Goal: Task Accomplishment & Management: Use online tool/utility

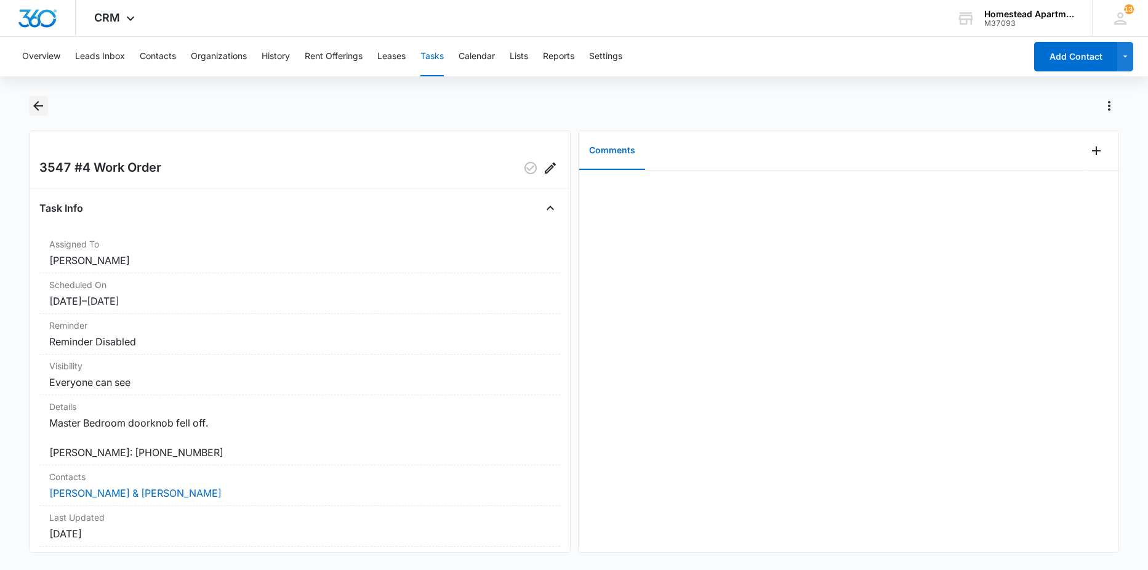
click at [46, 105] on button "Back" at bounding box center [38, 106] width 19 height 20
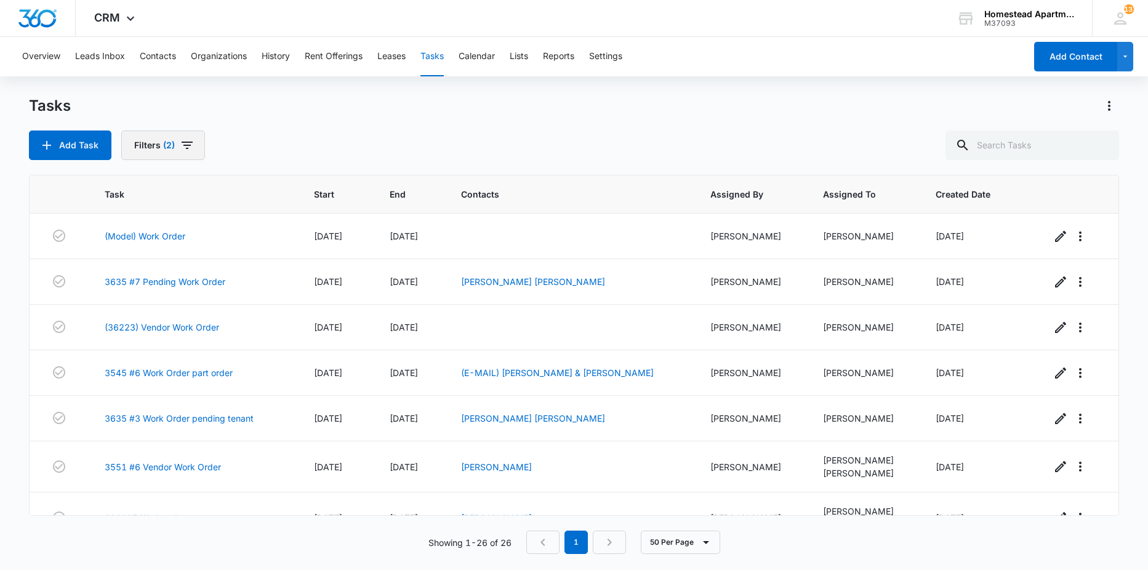
click at [189, 146] on icon "button" at bounding box center [187, 145] width 15 height 15
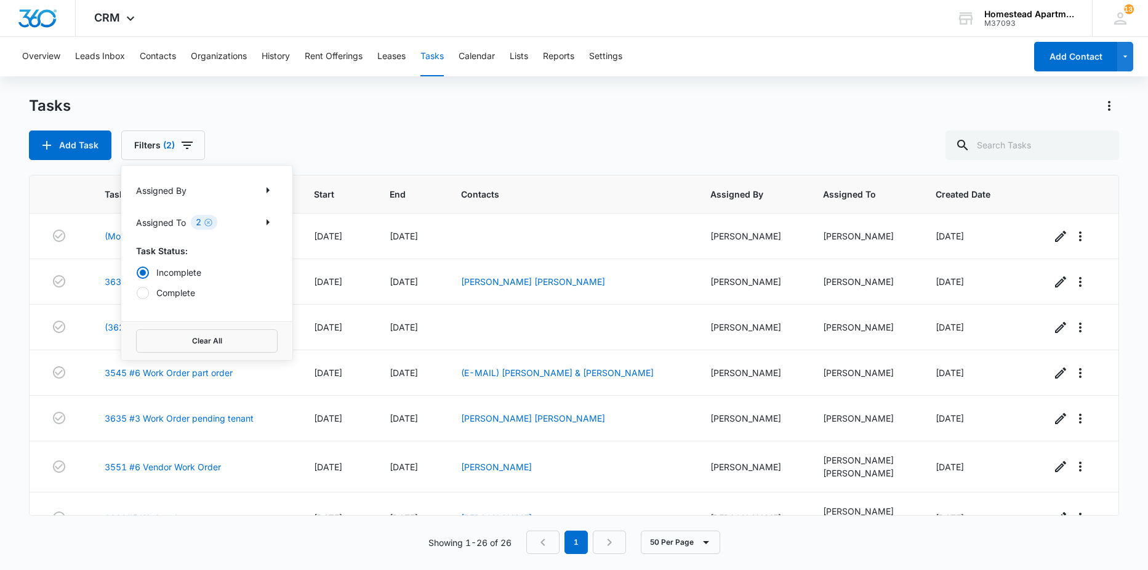
click at [180, 291] on label "Complete" at bounding box center [207, 292] width 142 height 13
click at [137, 292] on input "Complete" at bounding box center [136, 292] width 1 height 1
radio input "false"
radio input "true"
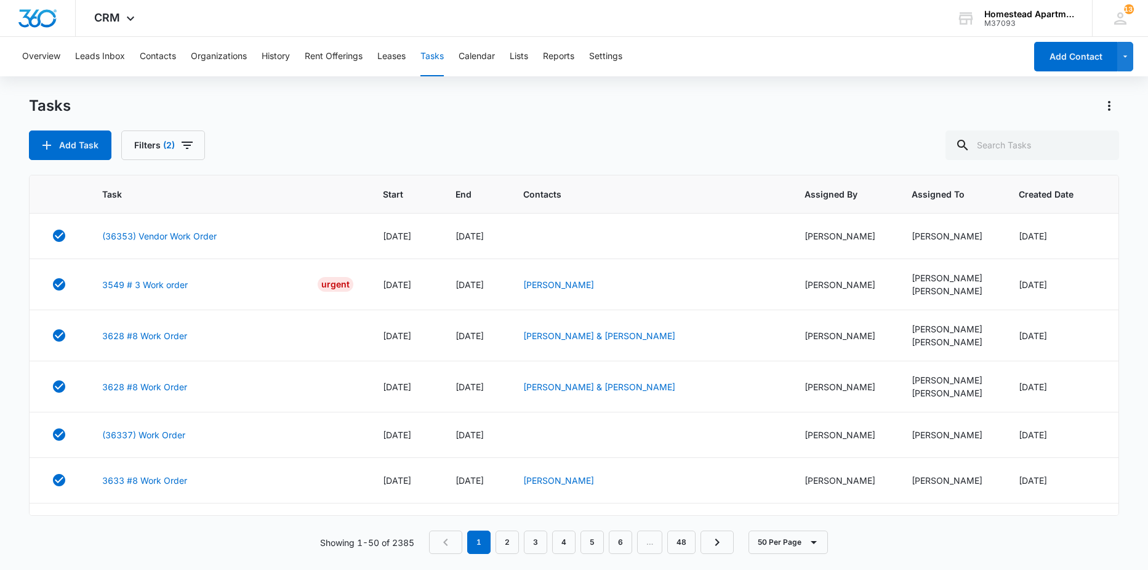
click at [285, 135] on div "Add Task Filters (2)" at bounding box center [574, 145] width 1091 height 30
click at [150, 143] on button "Filters (2)" at bounding box center [163, 145] width 84 height 30
click at [191, 270] on label "Incomplete" at bounding box center [207, 272] width 142 height 13
click at [137, 272] on input "Incomplete" at bounding box center [136, 272] width 1 height 1
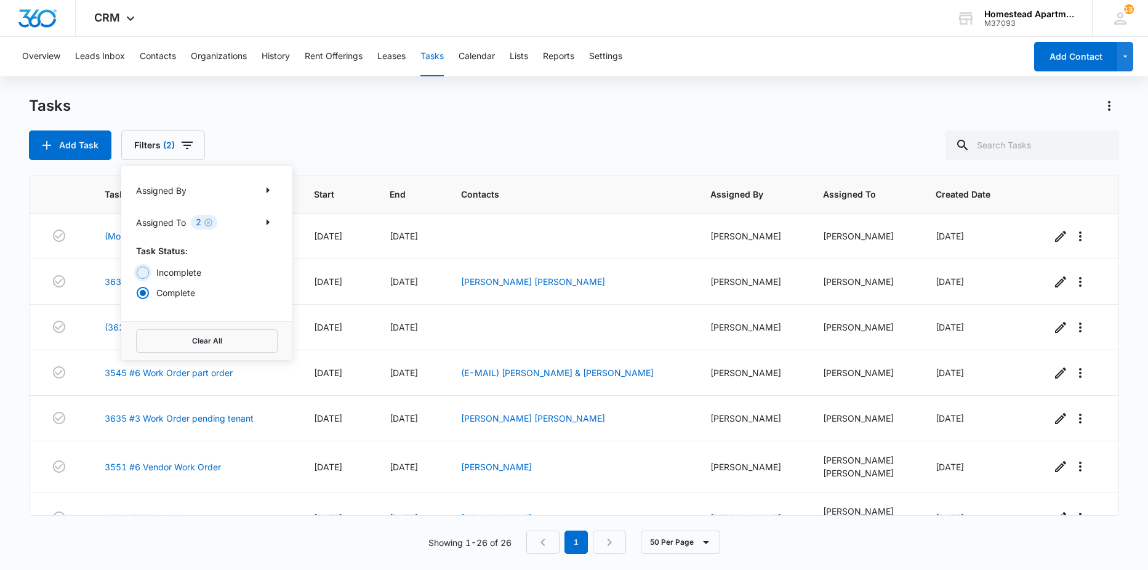
radio input "true"
click at [316, 94] on div "Overview Leads Inbox Contacts Organizations History Rent Offerings Leases Tasks…" at bounding box center [574, 303] width 1148 height 532
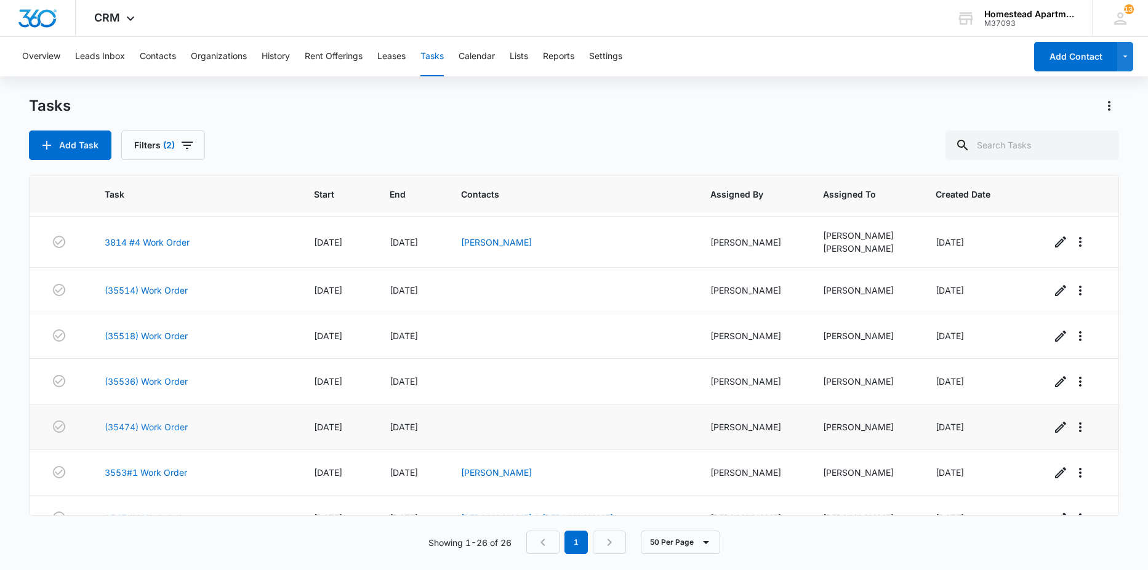
scroll to position [739, 0]
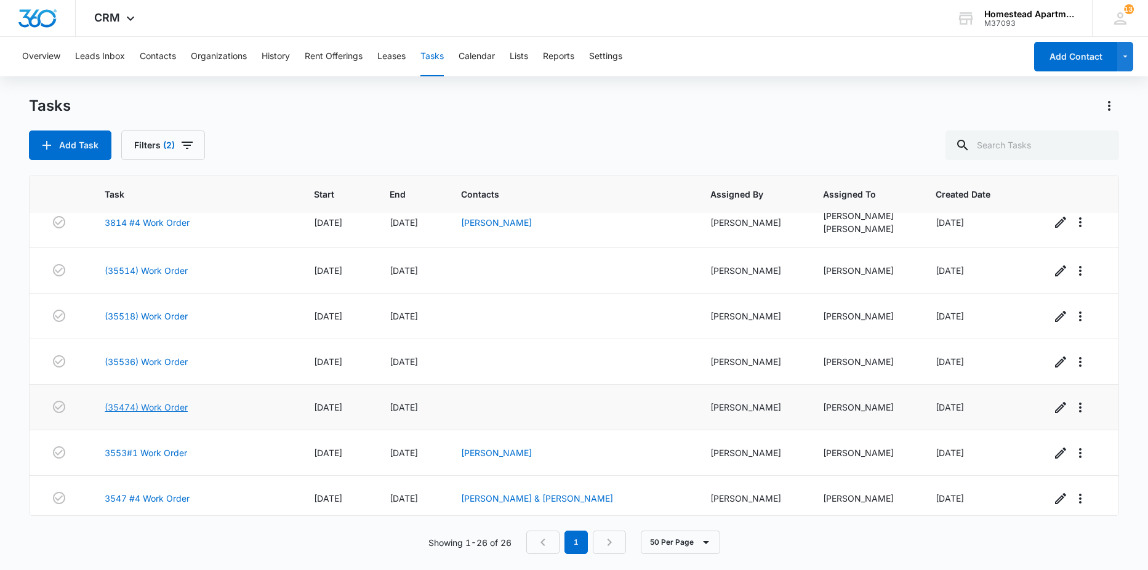
click at [140, 410] on link "(35474) Work Order" at bounding box center [146, 407] width 83 height 13
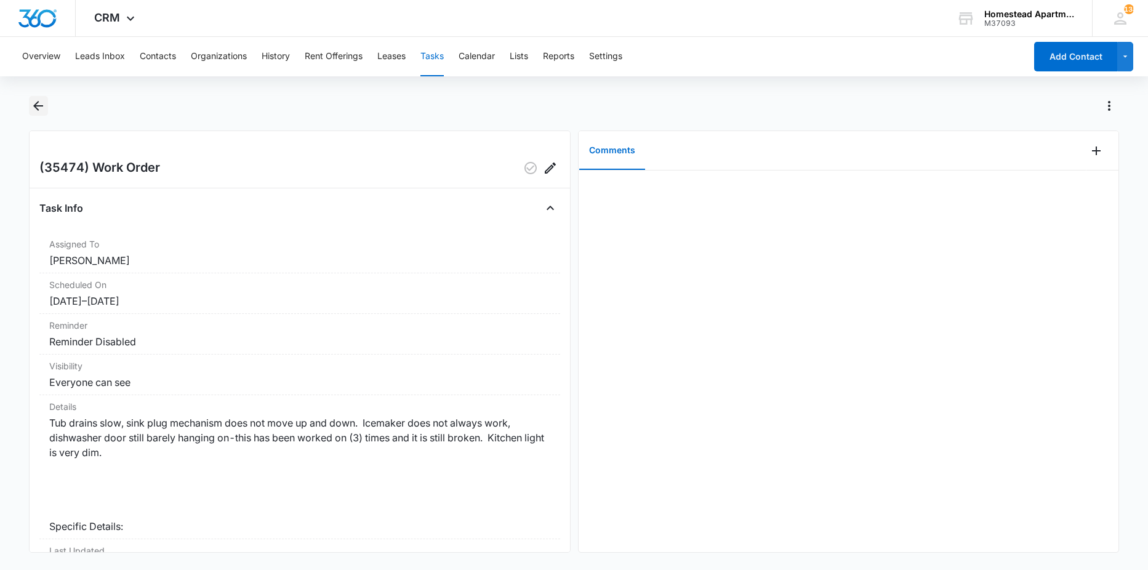
click at [44, 105] on icon "Back" at bounding box center [38, 105] width 15 height 15
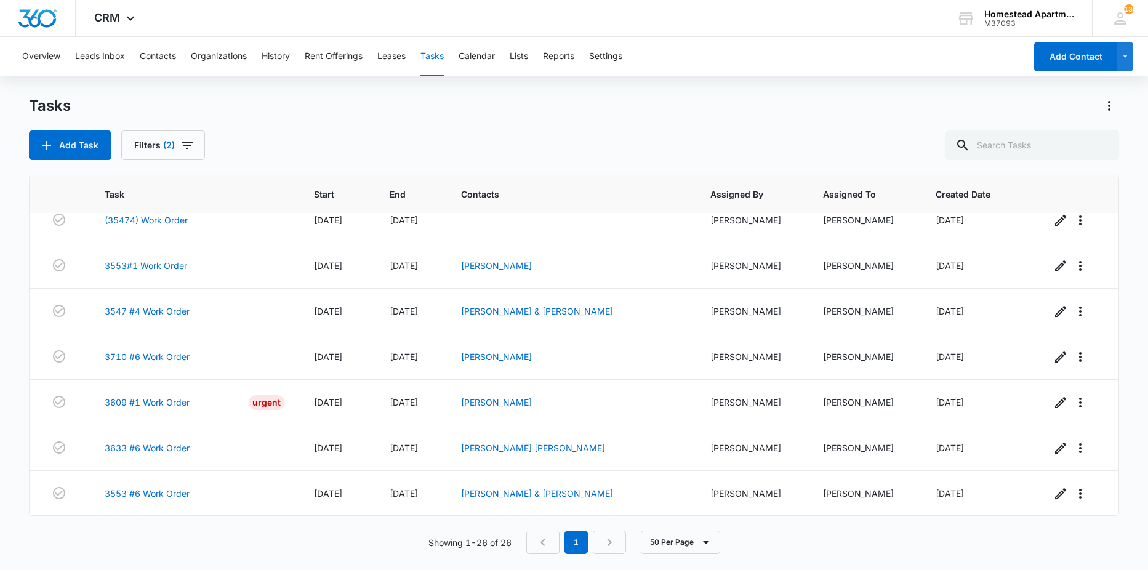
scroll to position [926, 0]
click at [137, 217] on link "(35474) Work Order" at bounding box center [146, 219] width 83 height 13
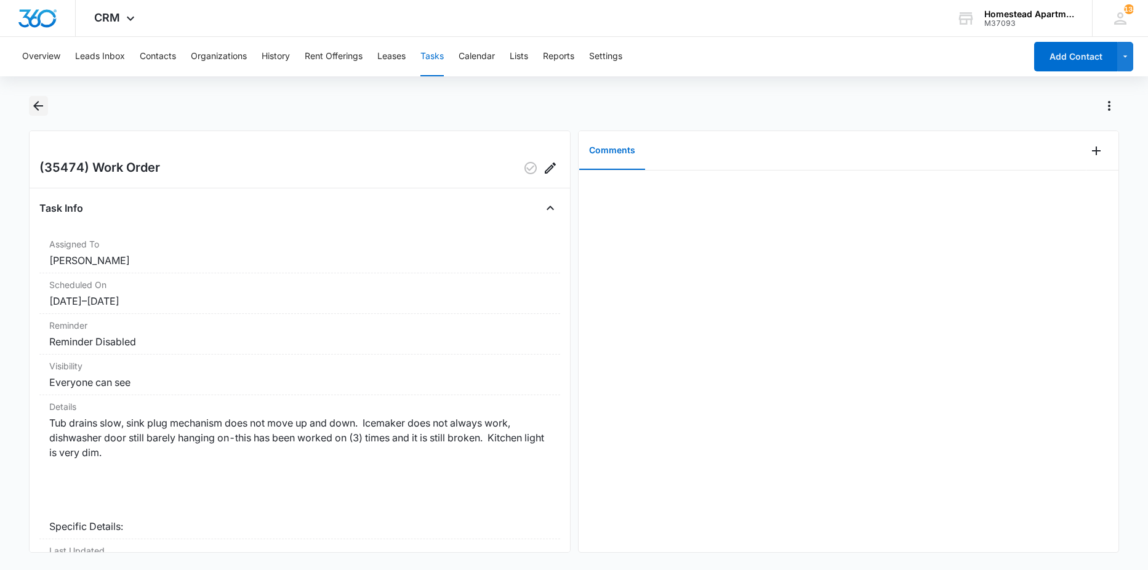
click at [45, 102] on icon "Back" at bounding box center [38, 105] width 15 height 15
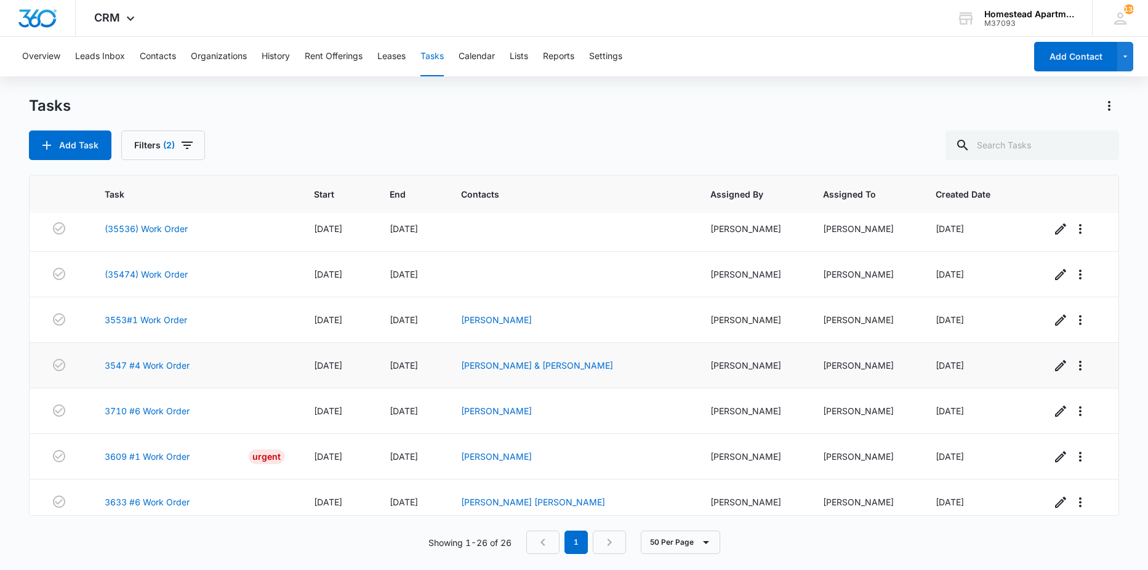
scroll to position [926, 0]
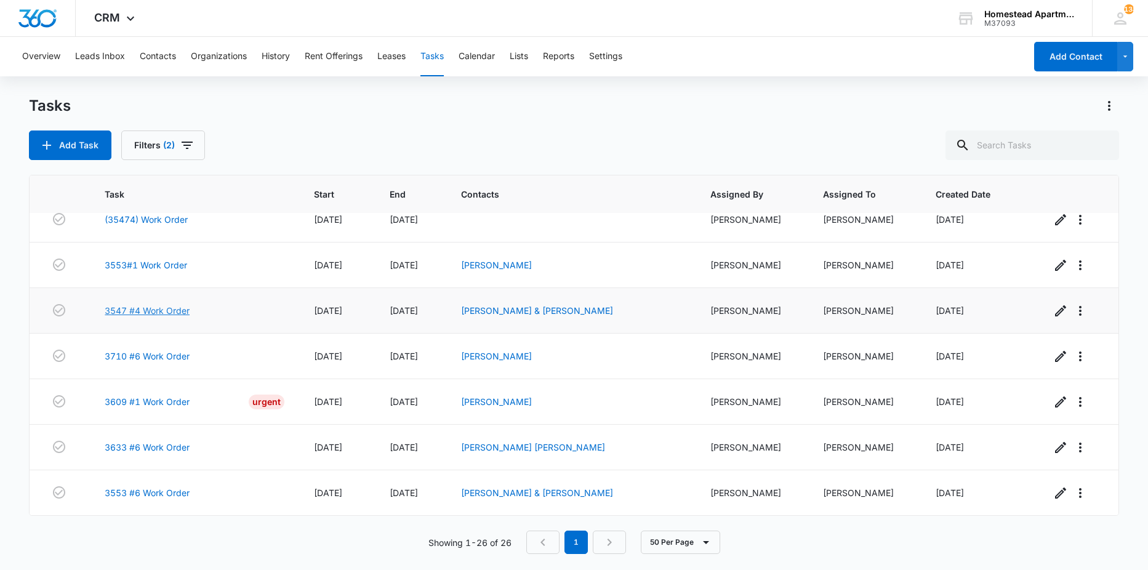
click at [158, 312] on link "3547 #4 Work Order" at bounding box center [147, 310] width 85 height 13
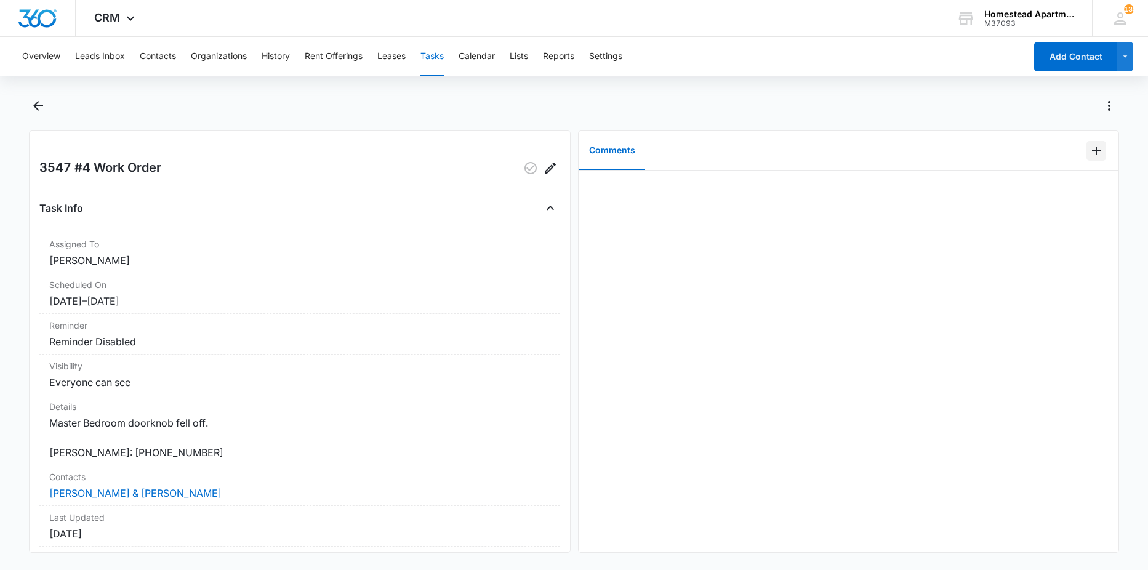
click at [1094, 151] on icon "Add Comment" at bounding box center [1096, 150] width 15 height 15
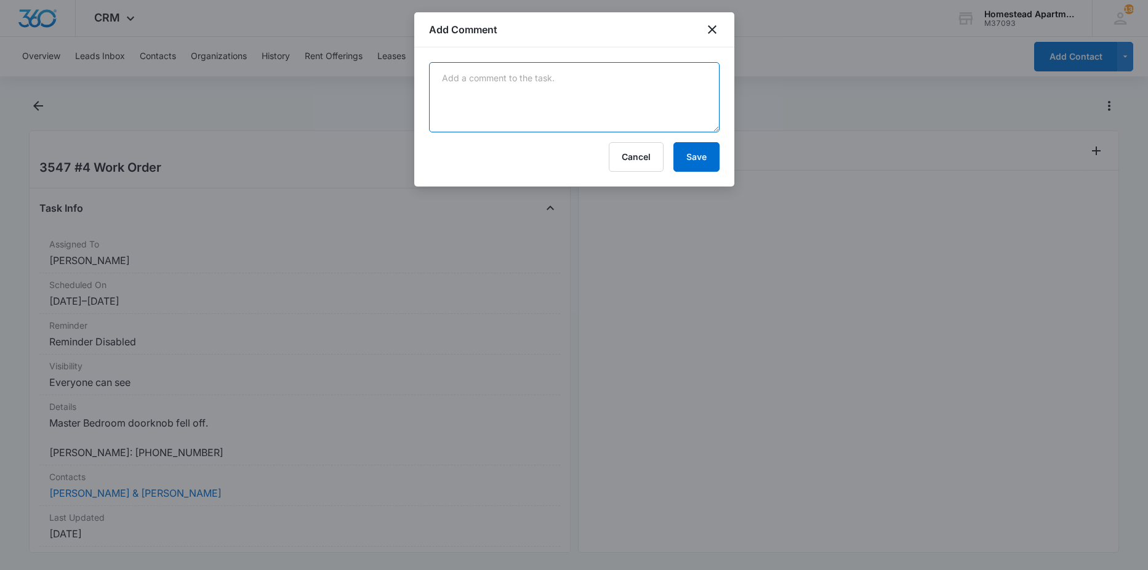
click at [588, 101] on textarea at bounding box center [574, 97] width 291 height 70
type textarea "fixed by Carlos"
click at [697, 159] on button "Save" at bounding box center [696, 157] width 46 height 30
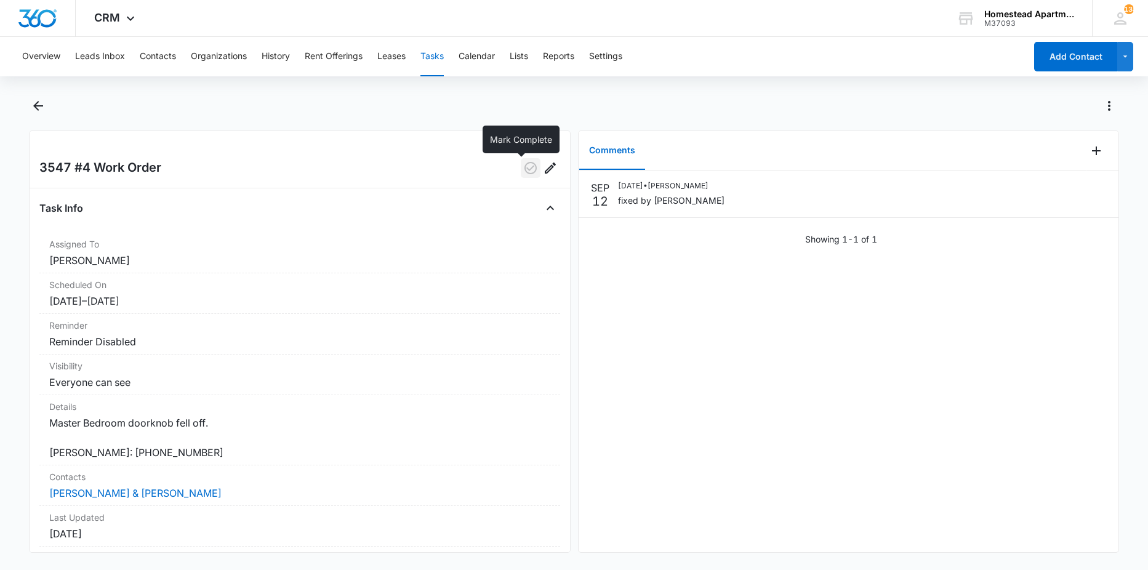
click at [526, 164] on icon "button" at bounding box center [530, 168] width 15 height 15
click at [31, 108] on icon "Back" at bounding box center [38, 105] width 15 height 15
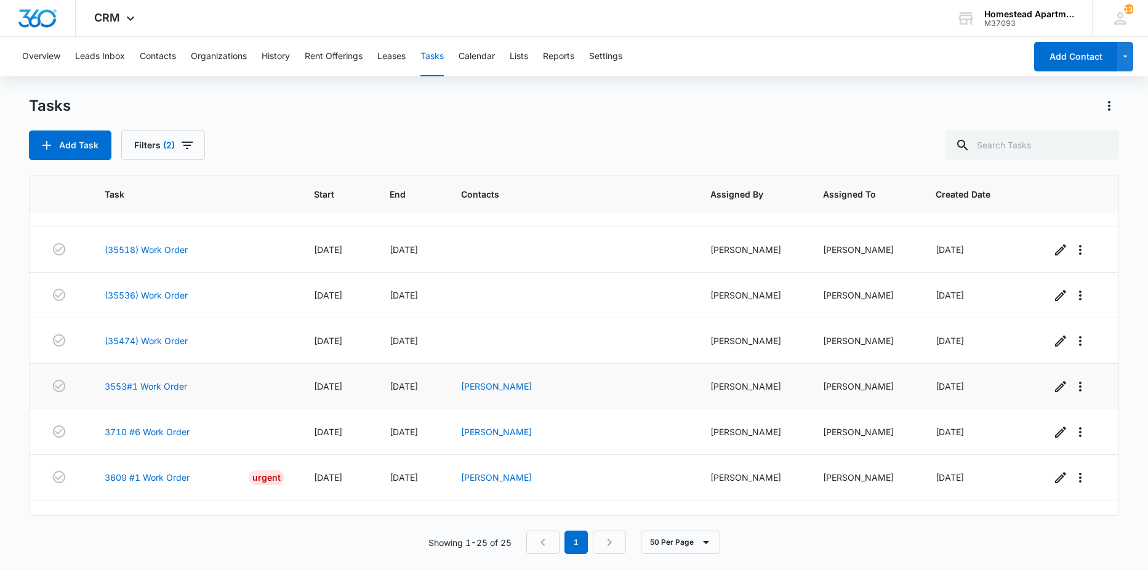
scroll to position [881, 0]
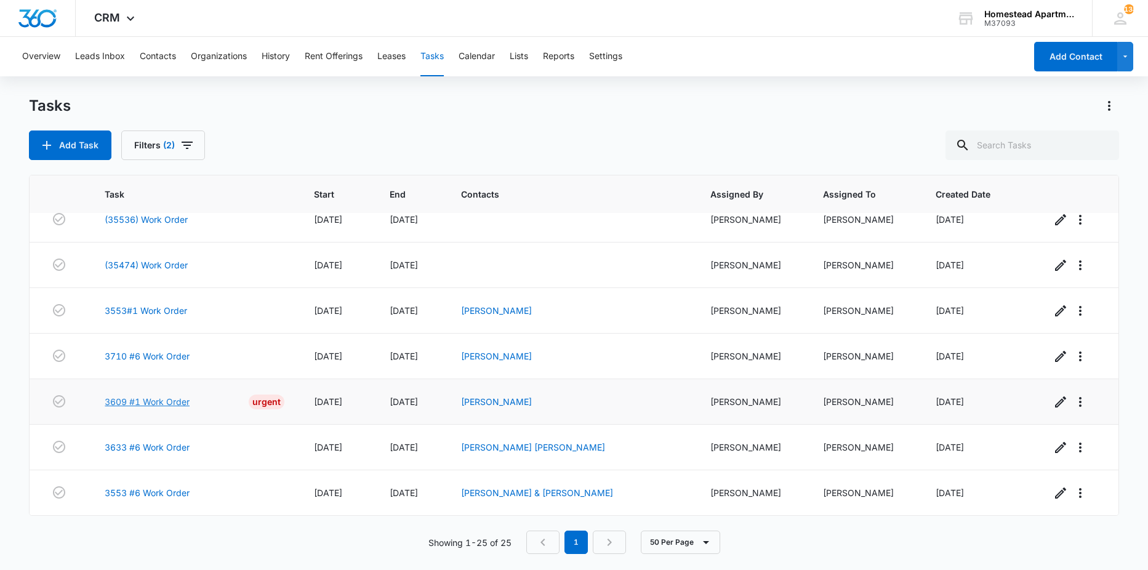
click at [137, 397] on link "3609 #1 Work Order" at bounding box center [147, 401] width 85 height 13
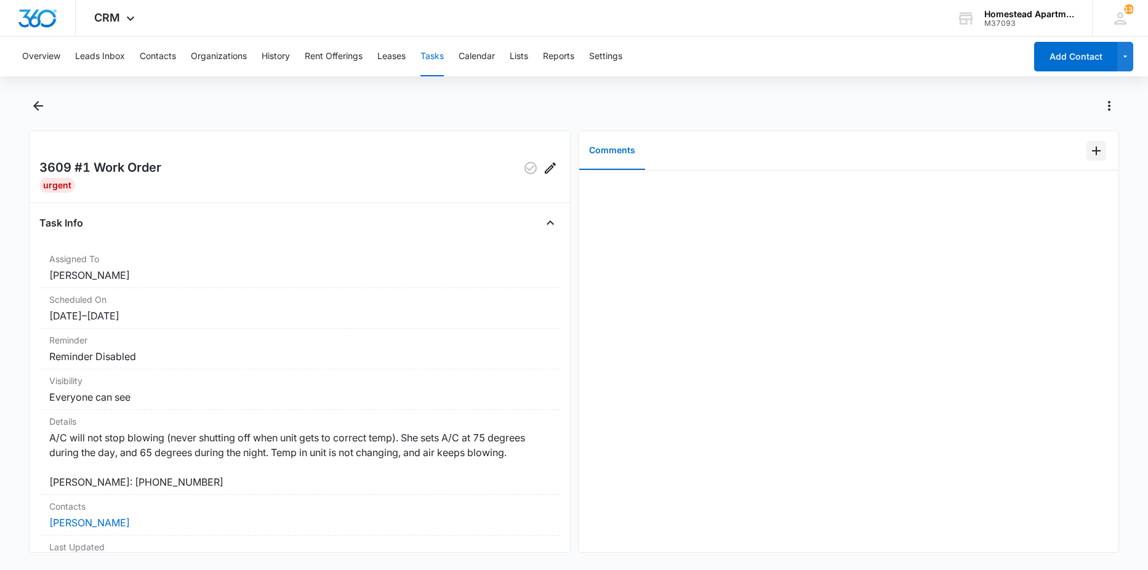
click at [1089, 147] on icon "Add Comment" at bounding box center [1096, 150] width 15 height 15
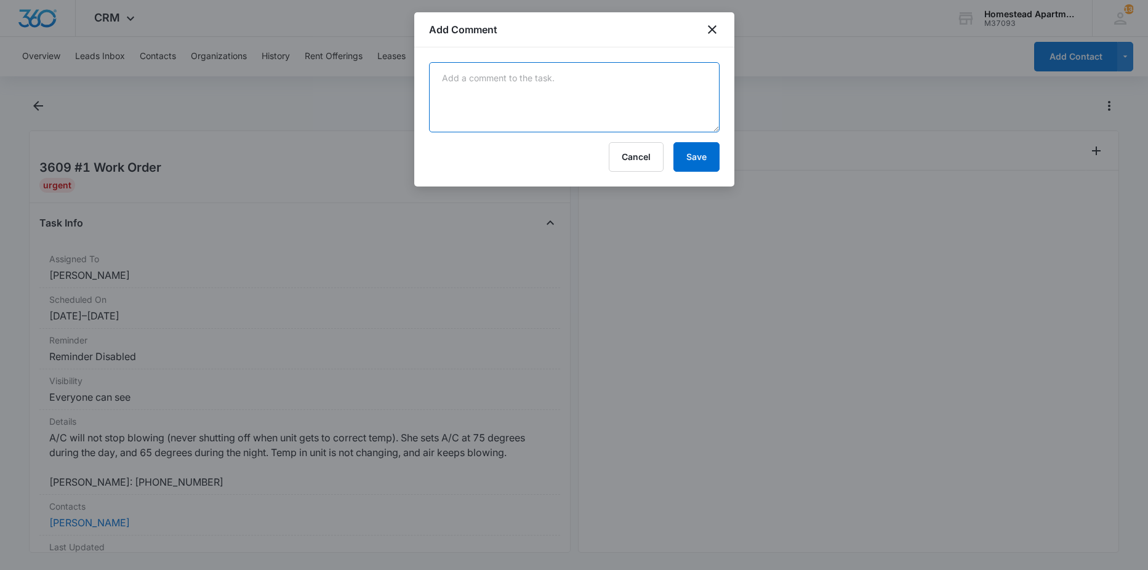
click at [593, 70] on textarea at bounding box center [574, 97] width 291 height 70
click at [657, 68] on textarea "low on freon IMS came out and recharged" at bounding box center [574, 97] width 291 height 70
type textarea "low on freon IMS came out and recharged the system"
click at [692, 164] on button "Save" at bounding box center [696, 157] width 46 height 30
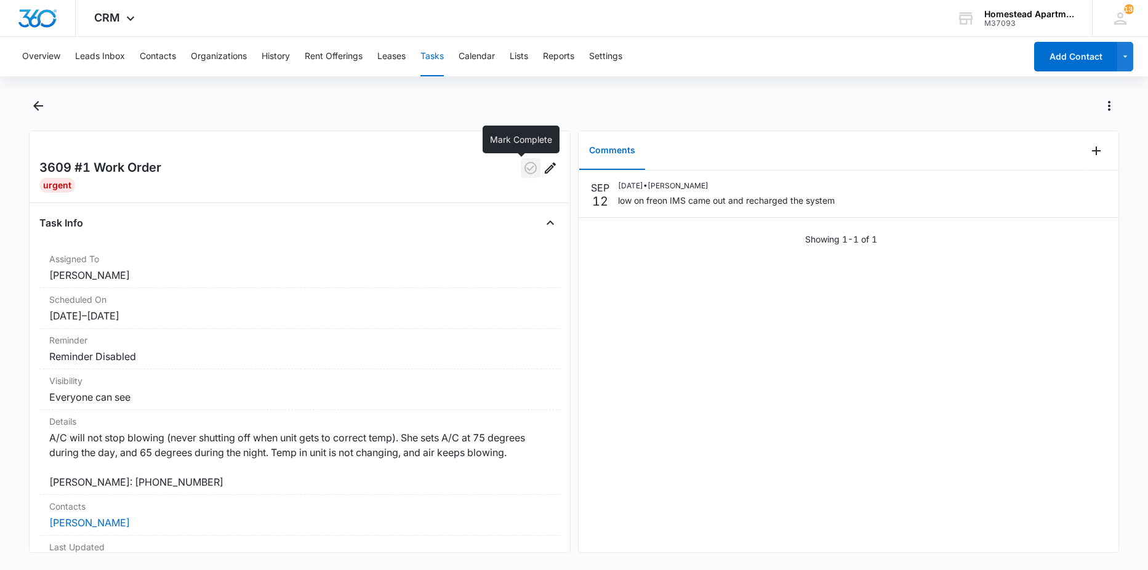
click at [524, 162] on icon "button" at bounding box center [530, 168] width 12 height 12
click at [38, 105] on icon "Back" at bounding box center [38, 106] width 10 height 10
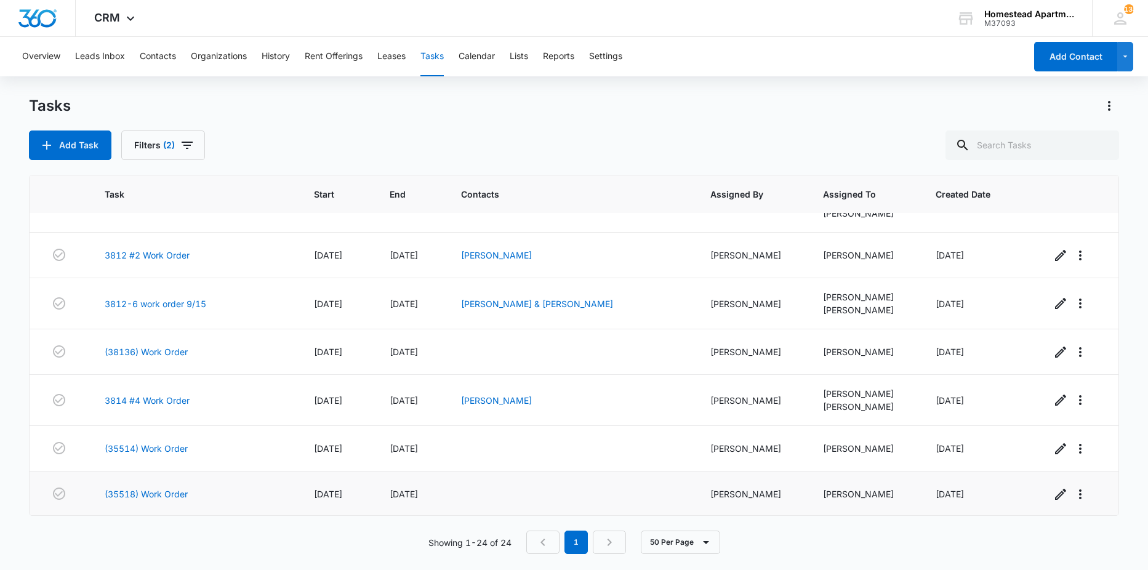
scroll to position [835, 0]
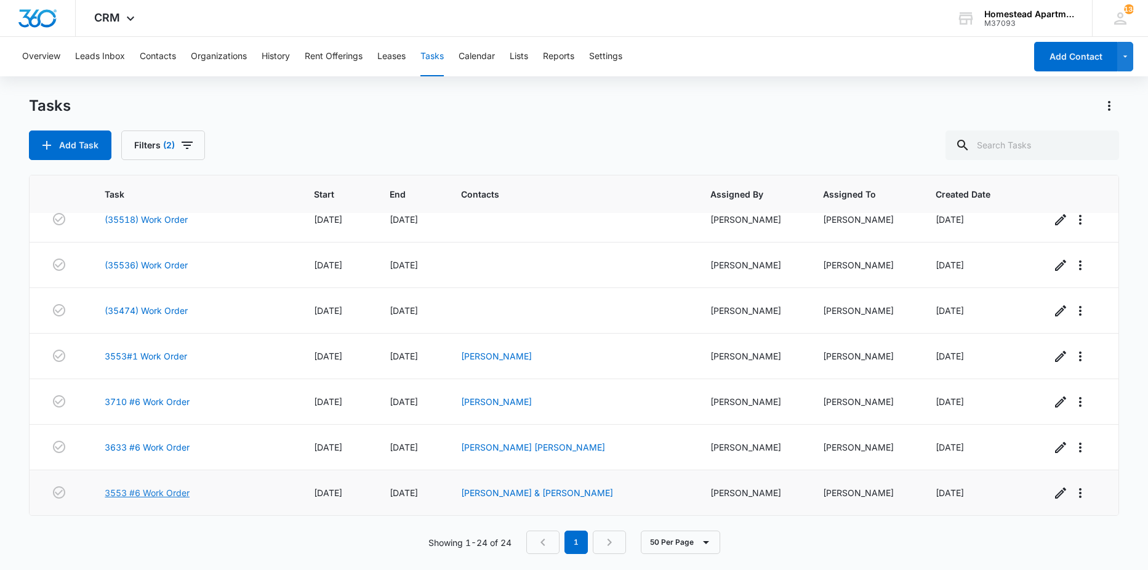
click at [132, 486] on link "3553 #6 Work Order" at bounding box center [147, 492] width 85 height 13
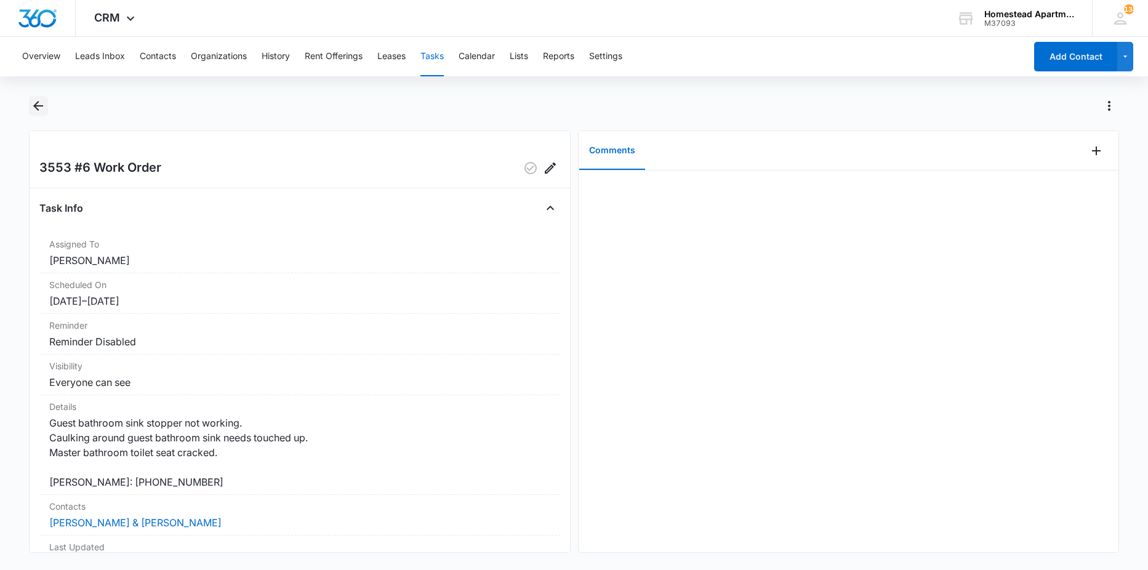
click at [37, 105] on icon "Back" at bounding box center [38, 105] width 15 height 15
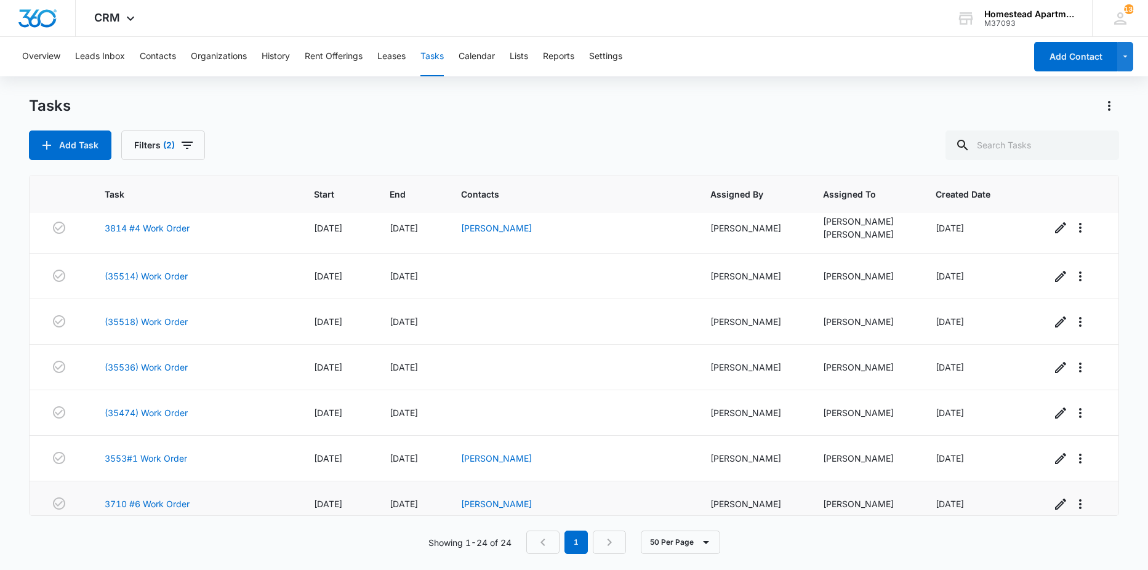
scroll to position [835, 0]
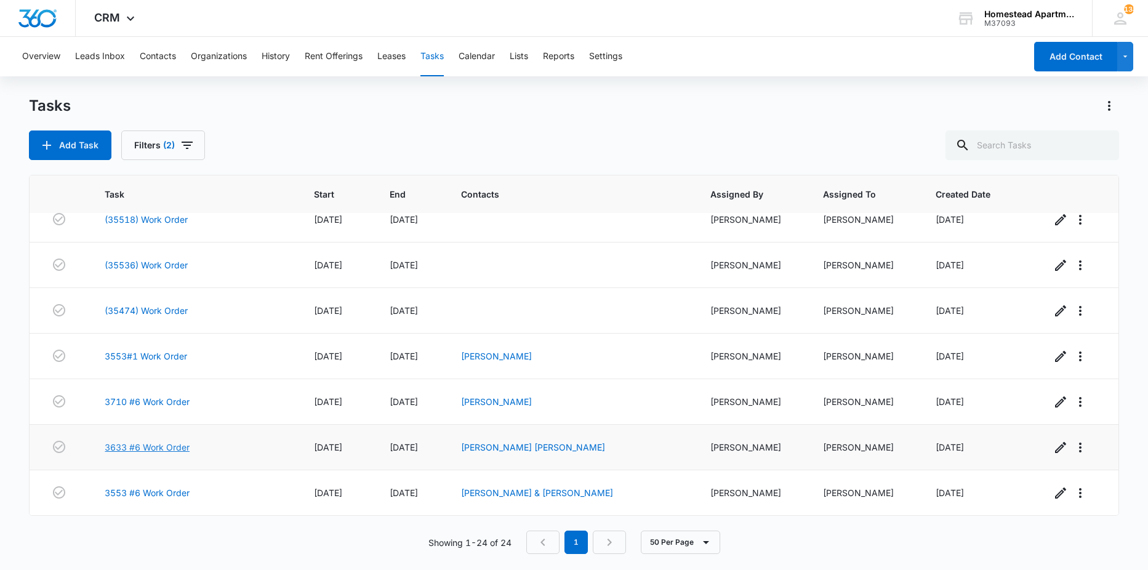
click at [167, 447] on link "3633 #6 Work Order" at bounding box center [147, 447] width 85 height 13
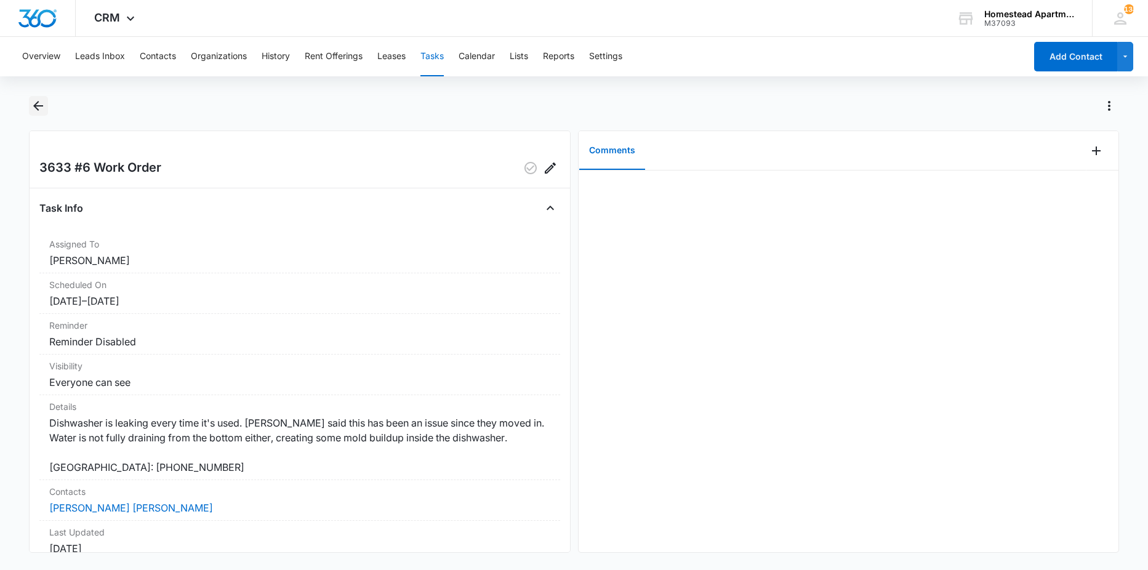
click at [36, 111] on icon "Back" at bounding box center [38, 105] width 15 height 15
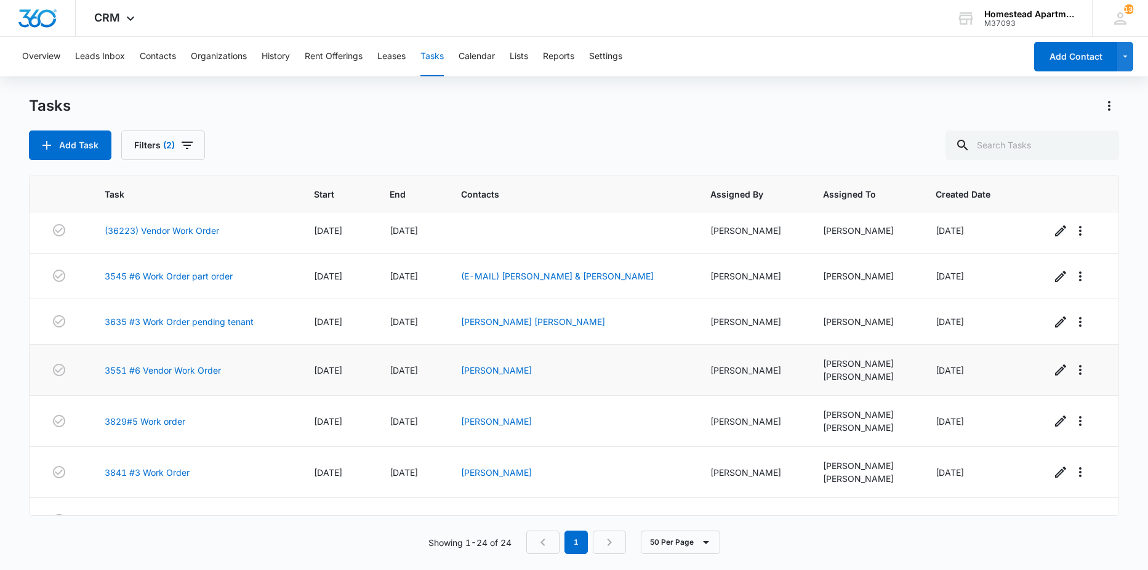
scroll to position [158, 0]
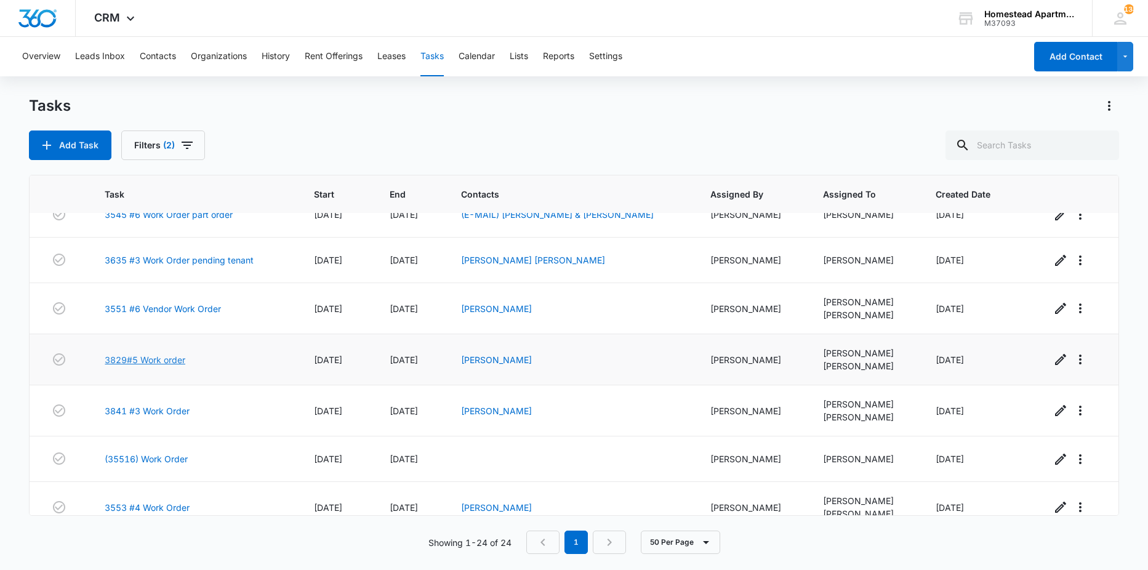
click at [172, 361] on link "3829#5 Work order" at bounding box center [145, 359] width 81 height 13
